Goal: Find specific page/section: Find specific page/section

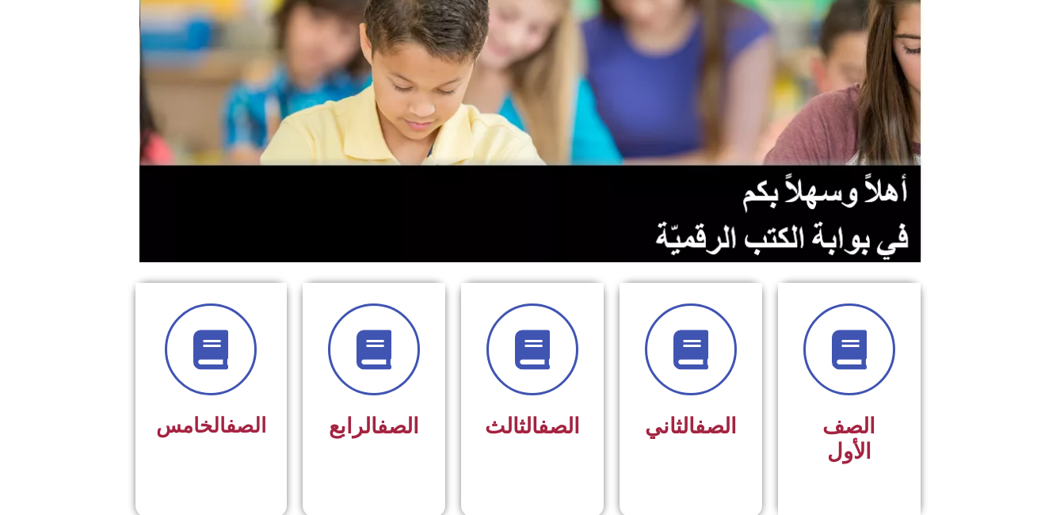
scroll to position [203, 0]
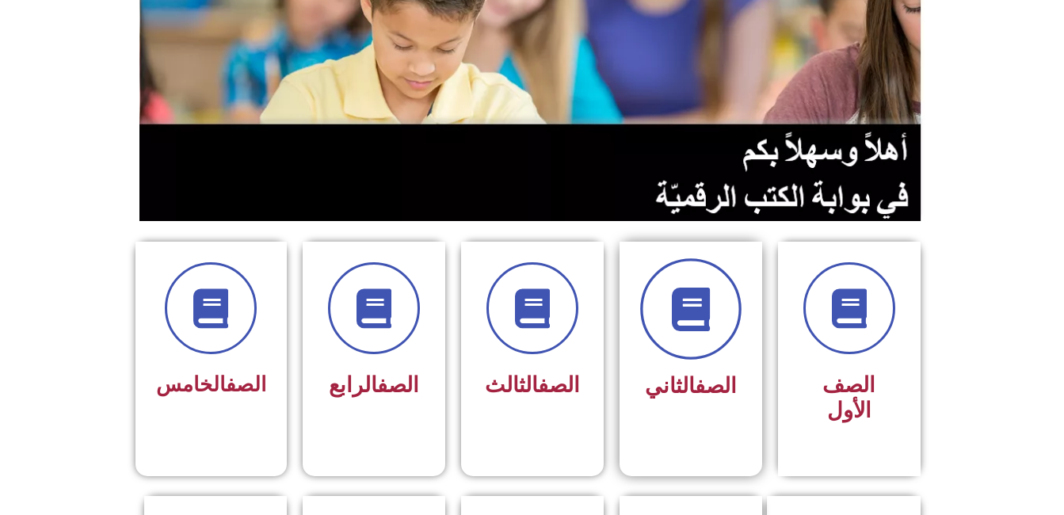
click at [713, 292] on span at bounding box center [690, 308] width 101 height 101
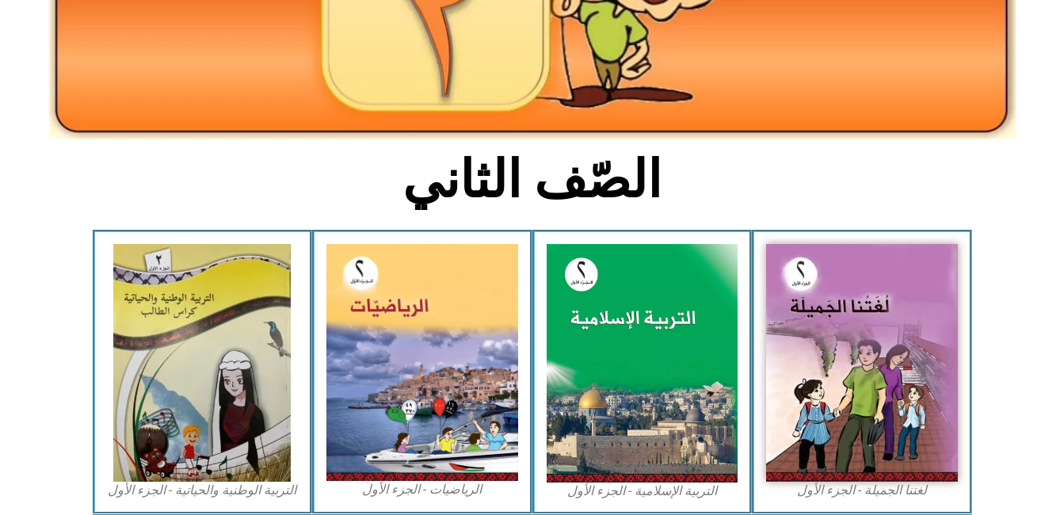
scroll to position [270, 0]
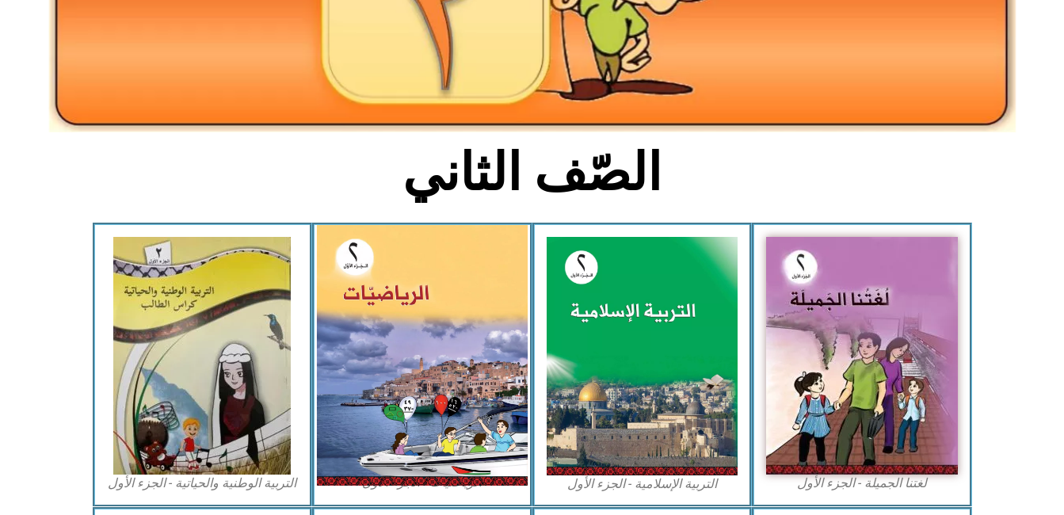
click at [490, 384] on img at bounding box center [422, 355] width 211 height 261
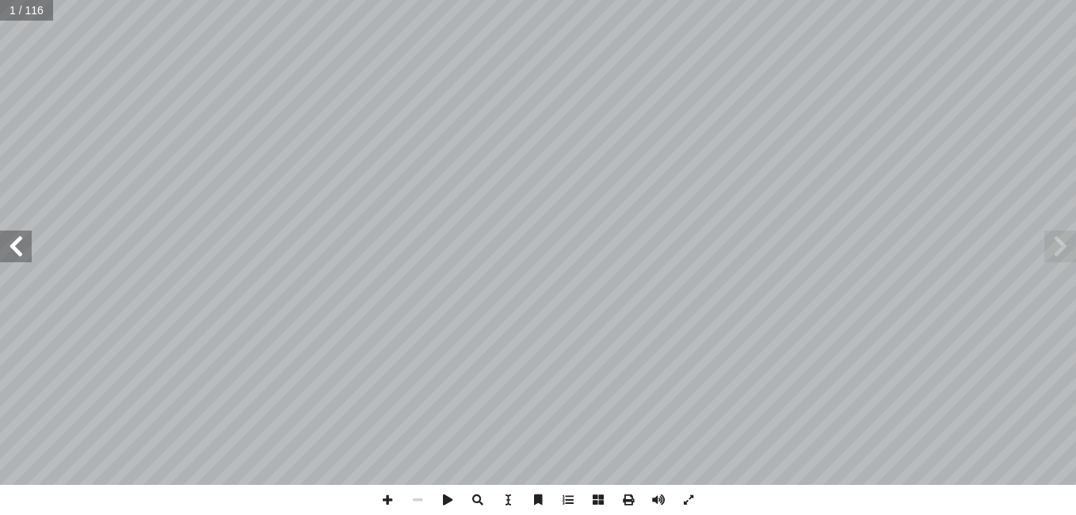
click at [17, 244] on span at bounding box center [16, 247] width 32 height 32
click at [6, 232] on span at bounding box center [16, 247] width 32 height 32
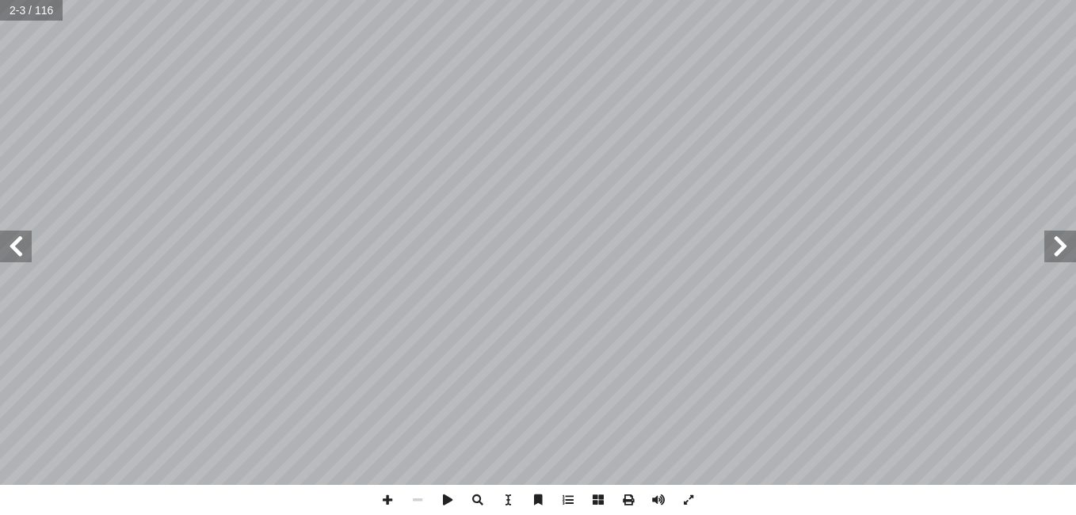
click at [6, 232] on span at bounding box center [16, 247] width 32 height 32
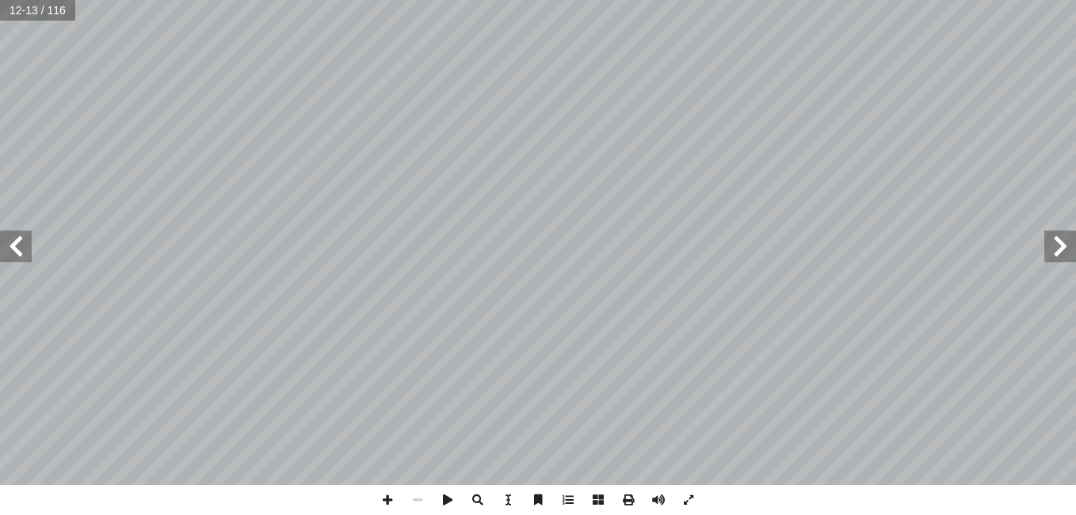
click at [6, 232] on span at bounding box center [16, 247] width 32 height 32
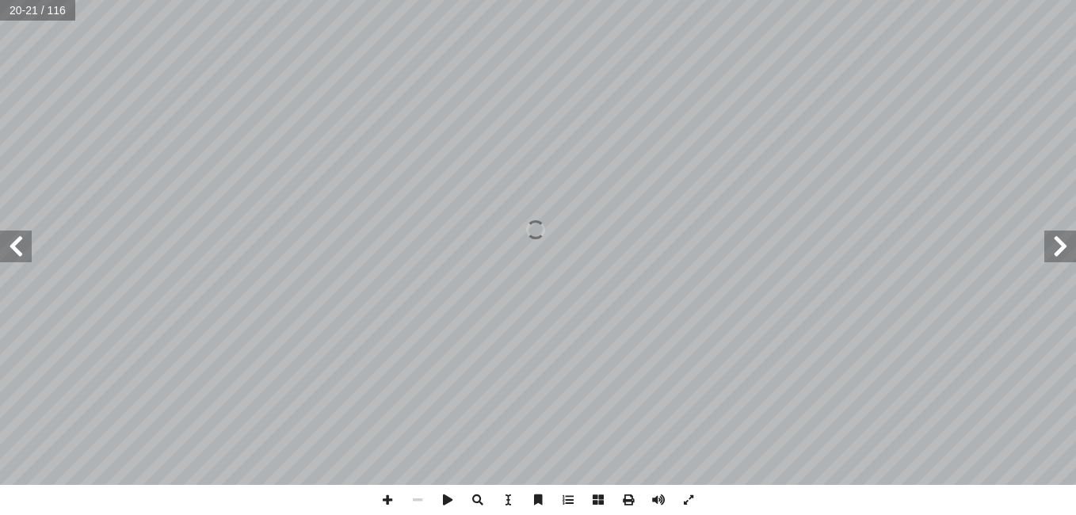
click at [6, 232] on span at bounding box center [16, 247] width 32 height 32
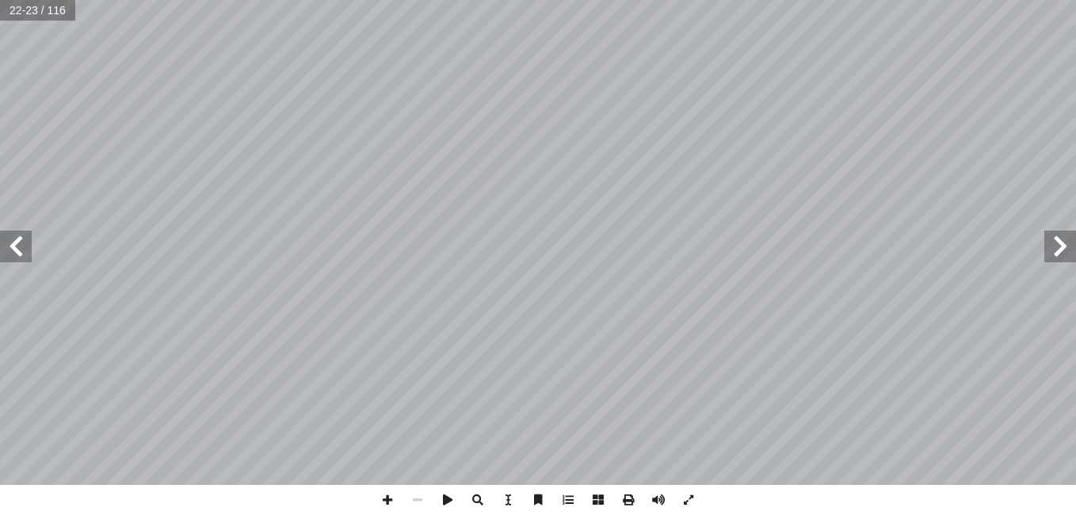
click at [6, 232] on span at bounding box center [16, 247] width 32 height 32
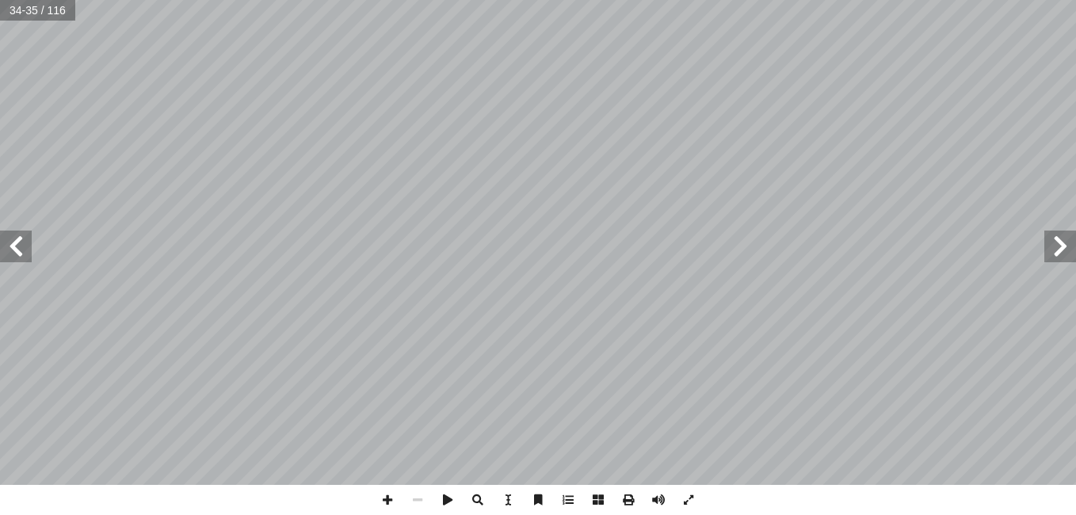
click at [6, 232] on span at bounding box center [16, 247] width 32 height 32
click at [8, 234] on span at bounding box center [16, 247] width 32 height 32
click at [380, 495] on span at bounding box center [387, 500] width 30 height 30
click at [420, 506] on span at bounding box center [418, 500] width 30 height 30
click at [18, 261] on span at bounding box center [16, 247] width 32 height 32
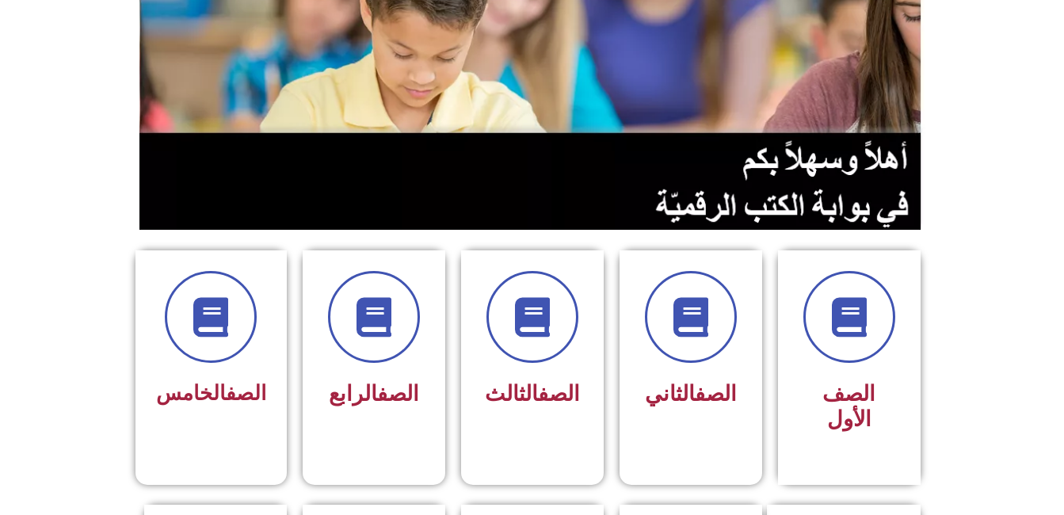
scroll to position [200, 0]
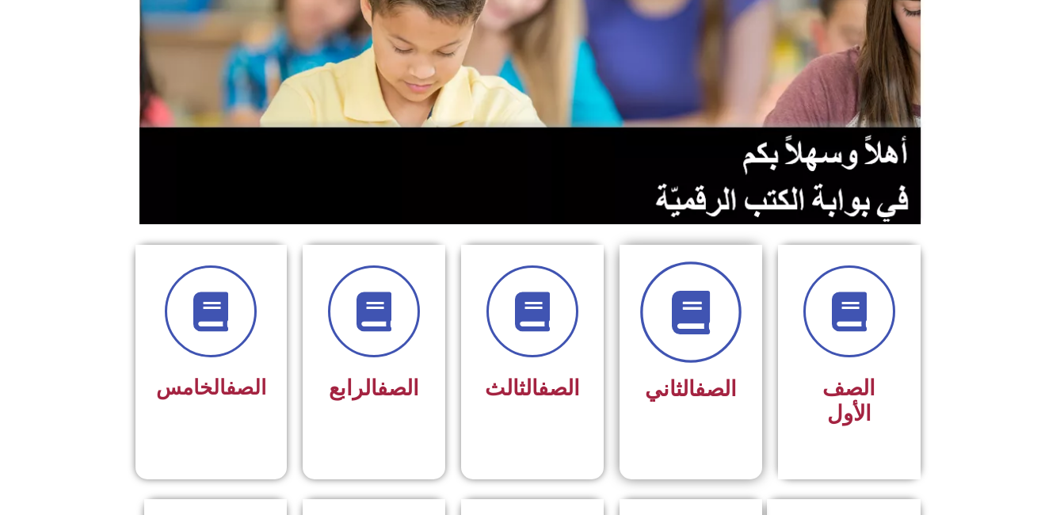
click at [697, 292] on icon at bounding box center [691, 313] width 44 height 44
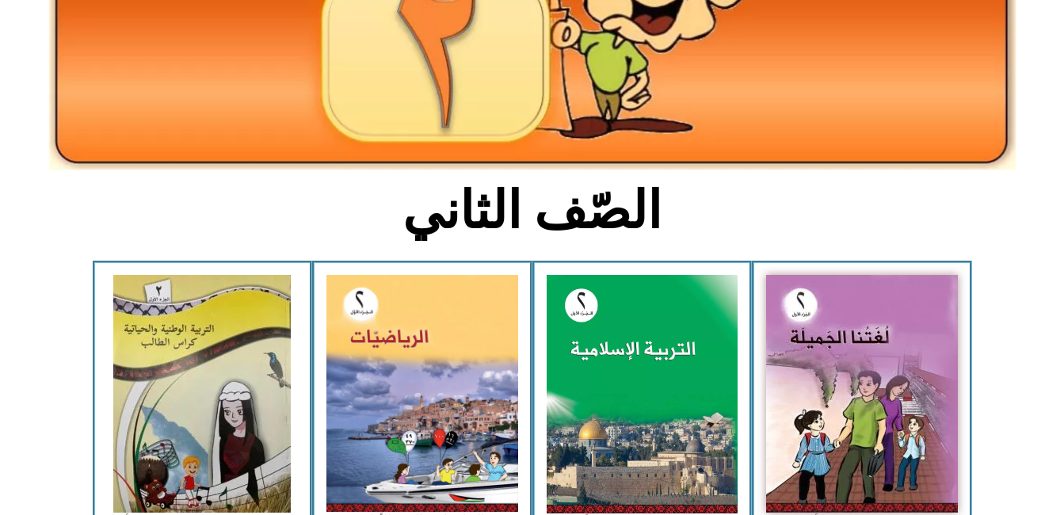
scroll to position [257, 0]
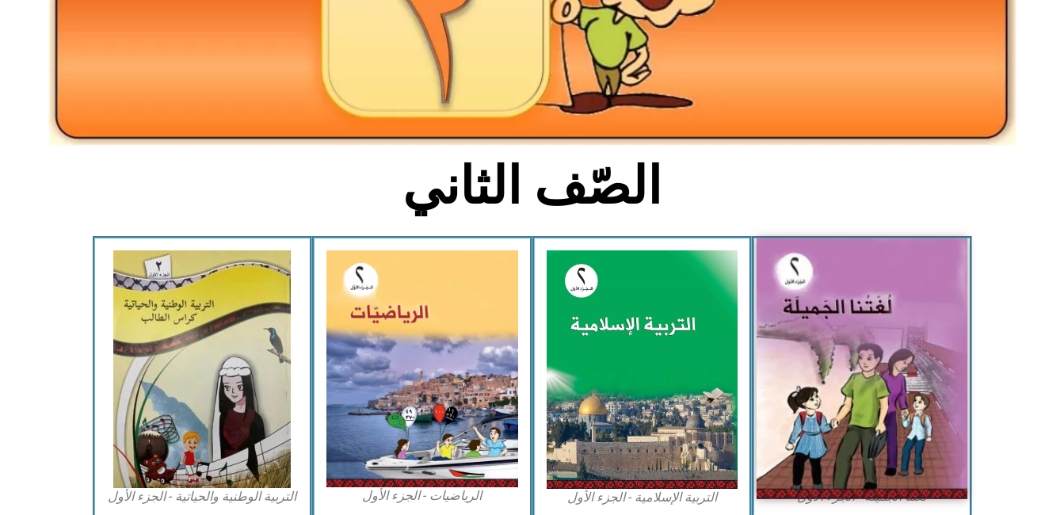
click at [872, 354] on img at bounding box center [862, 369] width 211 height 261
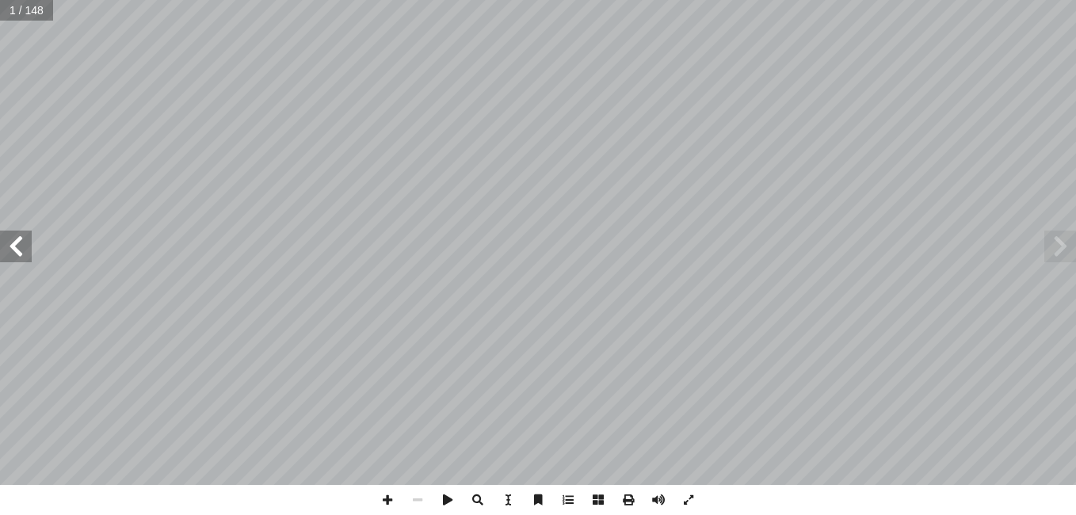
click at [21, 253] on span at bounding box center [16, 247] width 32 height 32
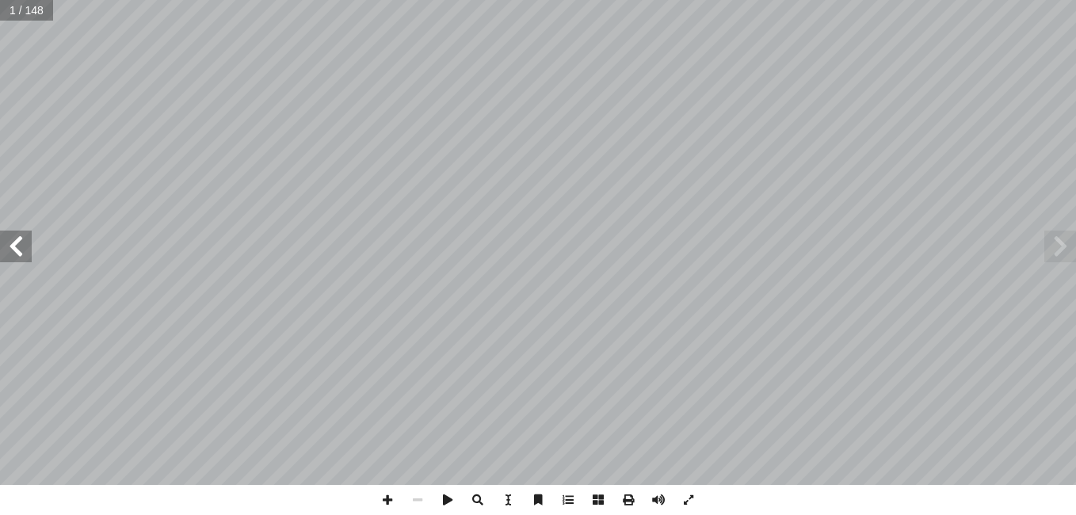
click at [21, 253] on span at bounding box center [16, 247] width 32 height 32
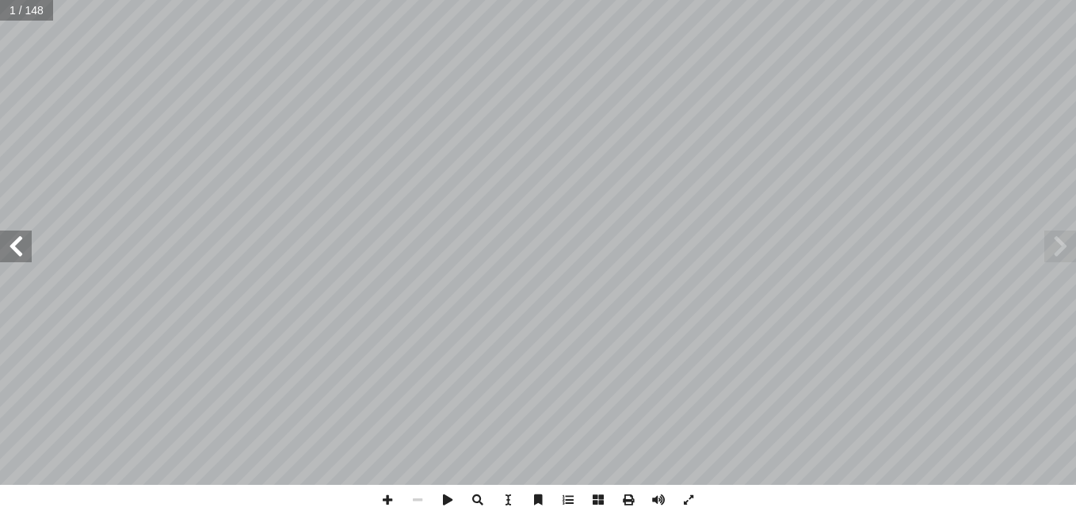
click at [21, 253] on span at bounding box center [16, 247] width 32 height 32
